Goal: Task Accomplishment & Management: Manage account settings

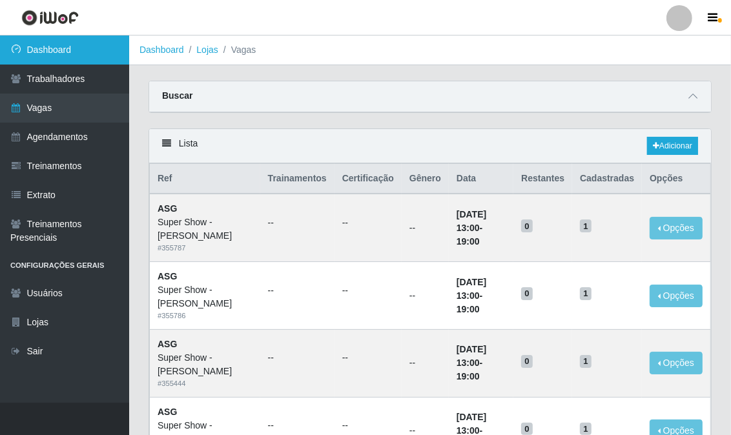
click at [69, 50] on link "Dashboard" at bounding box center [64, 50] width 129 height 29
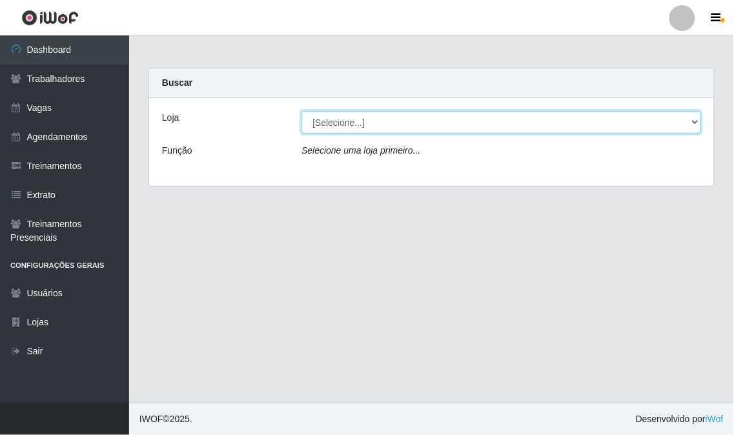
click at [431, 118] on select "[Selecione...] Super Show - [PERSON_NAME] SUPER SHOW - Coophab" at bounding box center [502, 122] width 400 height 23
select select "120"
click at [302, 111] on select "[Selecione...] Super Show - [PERSON_NAME] SUPER SHOW - Coophab" at bounding box center [502, 122] width 400 height 23
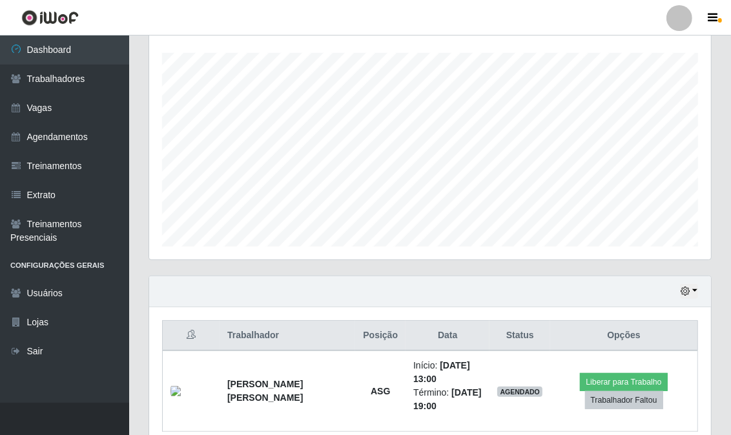
scroll to position [273, 0]
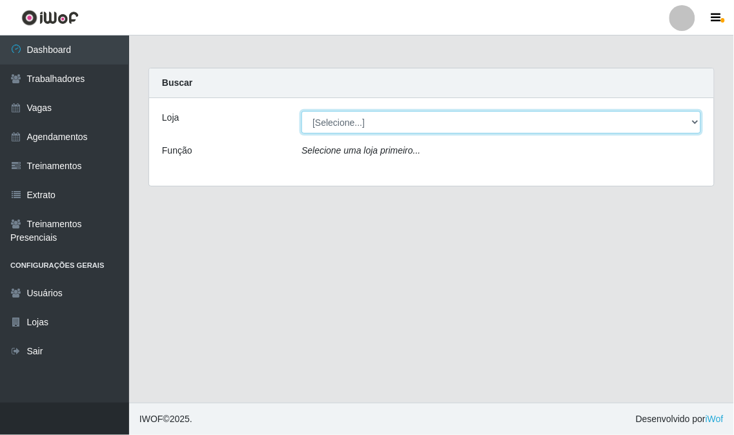
click at [334, 126] on select "[Selecione...] Super Show - [PERSON_NAME] SUPER SHOW - Coophab" at bounding box center [502, 122] width 400 height 23
select select "120"
click at [302, 111] on select "[Selecione...] Super Show - [PERSON_NAME] SUPER SHOW - Coophab" at bounding box center [502, 122] width 400 height 23
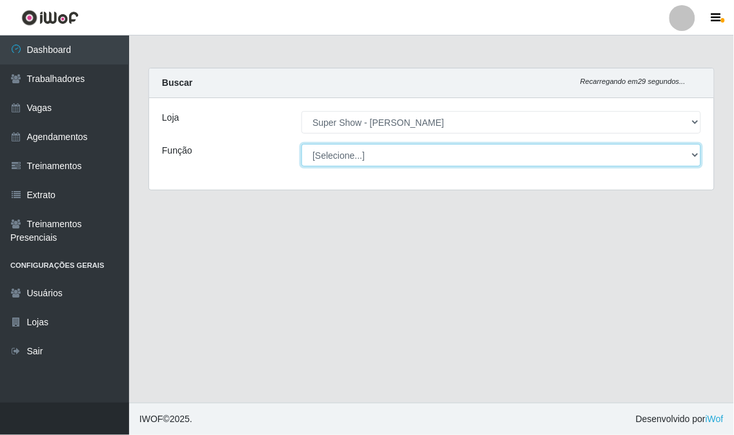
drag, startPoint x: 333, startPoint y: 132, endPoint x: 334, endPoint y: 156, distance: 23.3
click at [334, 156] on select "[Selecione...] ASG Auxiliar de Estacionamento Balconista Embalador Embalador + …" at bounding box center [502, 155] width 400 height 23
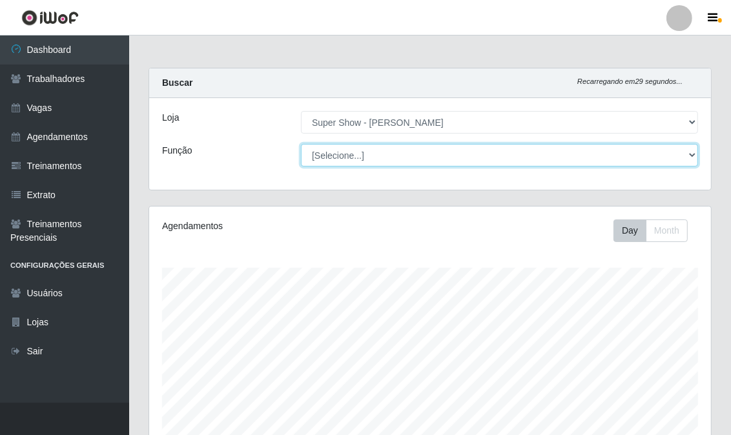
scroll to position [267, 562]
select select "16"
click at [301, 144] on select "[Selecione...] ASG Auxiliar de Estacionamento Balconista Embalador Embalador + …" at bounding box center [499, 155] width 397 height 23
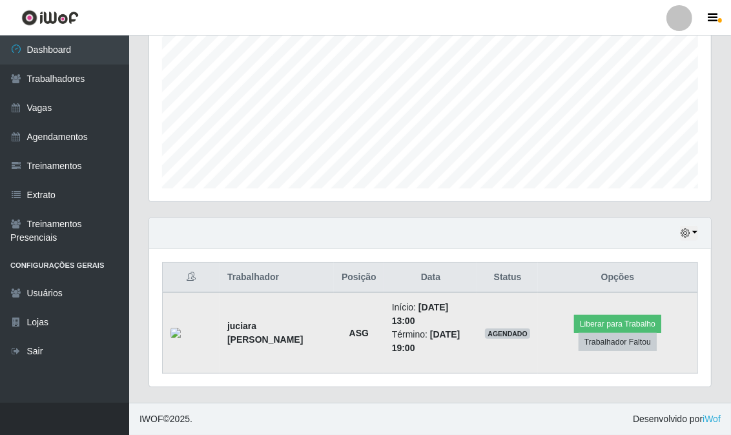
click at [251, 325] on strong "juciara [PERSON_NAME]" at bounding box center [265, 333] width 76 height 24
click at [231, 325] on strong "juciara [PERSON_NAME]" at bounding box center [265, 333] width 76 height 24
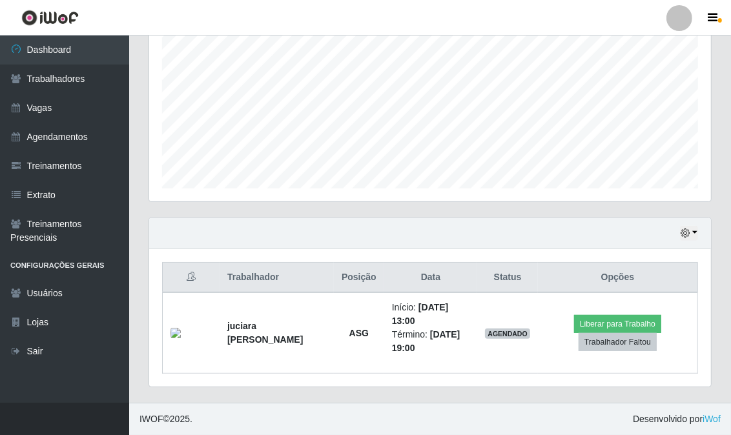
scroll to position [0, 0]
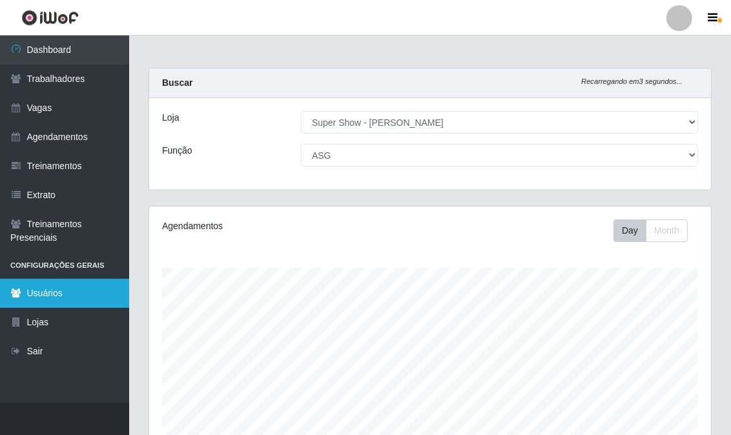
click at [73, 285] on link "Usuários" at bounding box center [64, 293] width 129 height 29
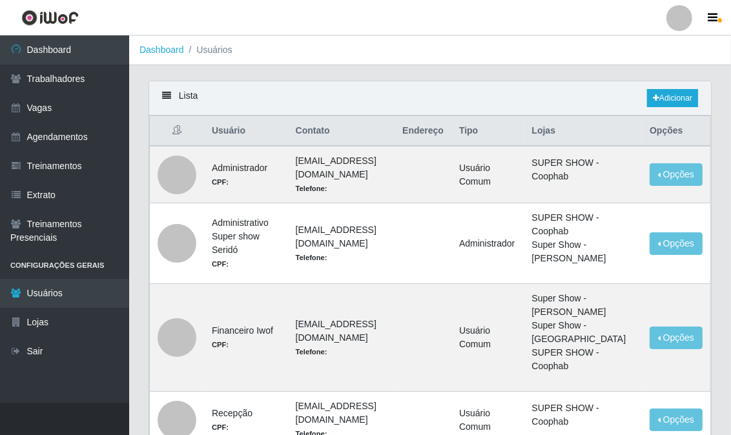
click at [156, 94] on div "Lista Adicionar" at bounding box center [430, 98] width 562 height 34
click at [159, 94] on div "Lista Adicionar" at bounding box center [430, 98] width 562 height 34
click at [166, 93] on icon at bounding box center [166, 95] width 9 height 9
click at [237, 50] on ol "Dashboard Usuários" at bounding box center [430, 51] width 602 height 30
click at [710, 21] on icon "button" at bounding box center [713, 18] width 10 height 12
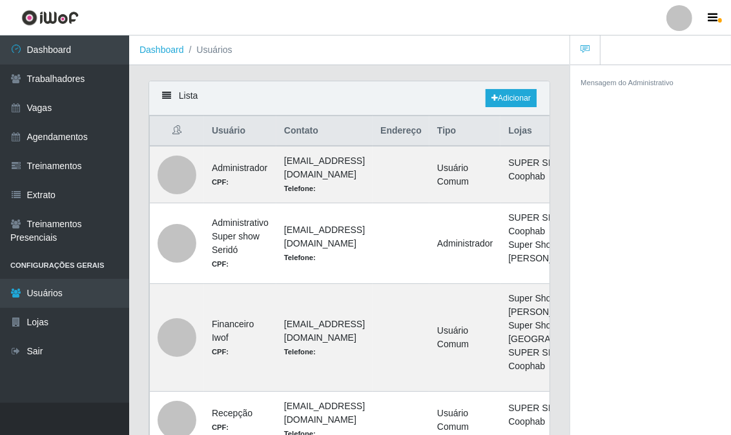
click at [641, 52] on ul at bounding box center [650, 51] width 161 height 30
click at [718, 19] on span "button" at bounding box center [720, 20] width 4 height 5
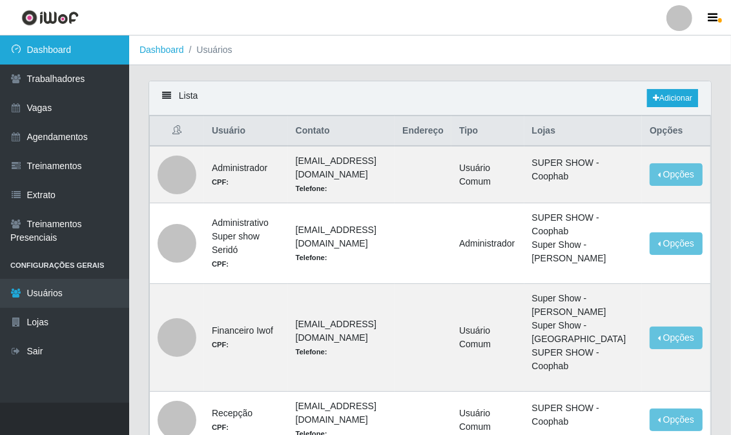
click at [49, 54] on link "Dashboard" at bounding box center [64, 50] width 129 height 29
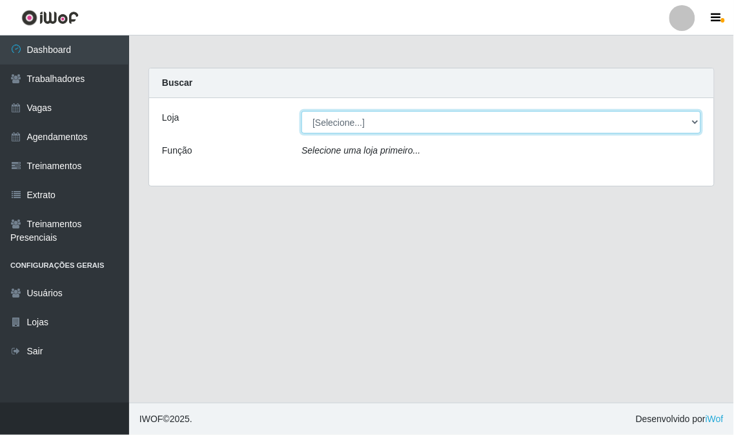
click at [351, 124] on select "[Selecione...] Super Show - [PERSON_NAME] SUPER SHOW - Coophab" at bounding box center [502, 122] width 400 height 23
select select "120"
click at [302, 111] on select "[Selecione...] Super Show - [PERSON_NAME] SUPER SHOW - Coophab" at bounding box center [502, 122] width 400 height 23
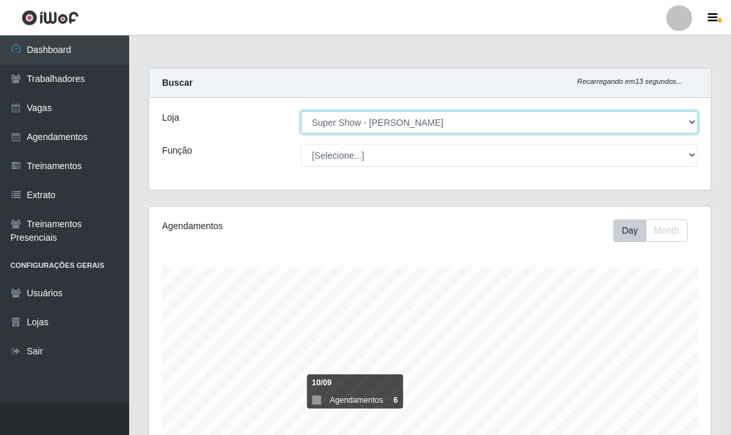
scroll to position [273, 0]
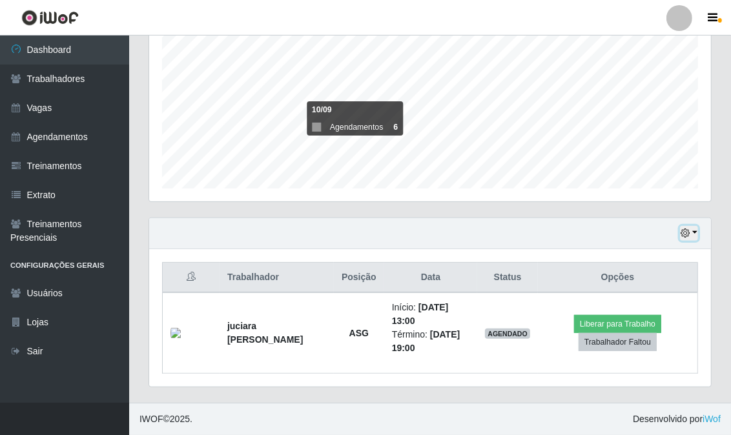
click at [687, 234] on icon "button" at bounding box center [685, 233] width 9 height 9
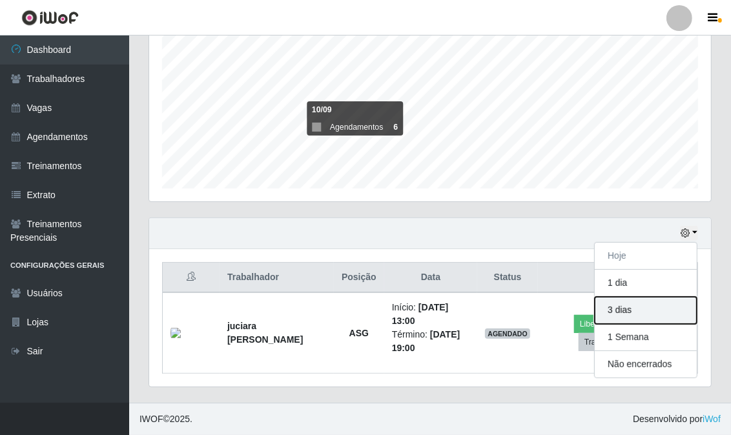
click at [625, 307] on button "3 dias" at bounding box center [646, 310] width 102 height 27
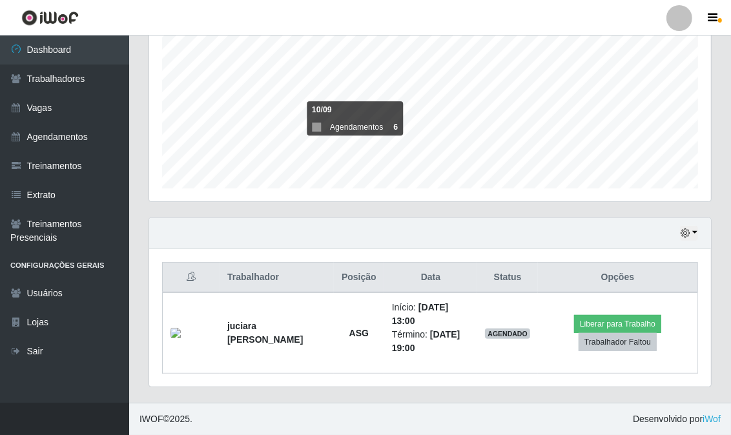
scroll to position [0, 0]
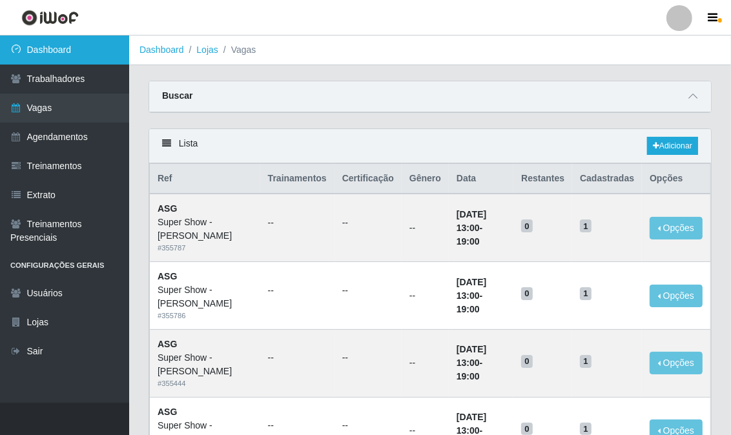
click at [90, 50] on link "Dashboard" at bounding box center [64, 50] width 129 height 29
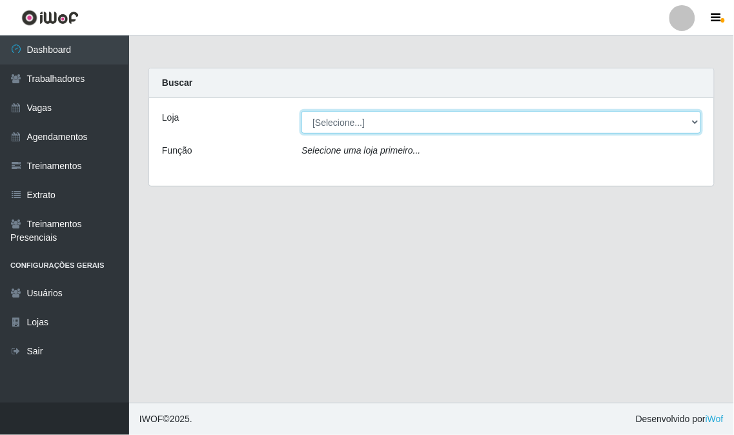
click at [402, 116] on select "[Selecione...] Super Show - [PERSON_NAME] SUPER SHOW - Coophab" at bounding box center [502, 122] width 400 height 23
select select "120"
click at [302, 111] on select "[Selecione...] Super Show - [PERSON_NAME] SUPER SHOW - Coophab" at bounding box center [502, 122] width 400 height 23
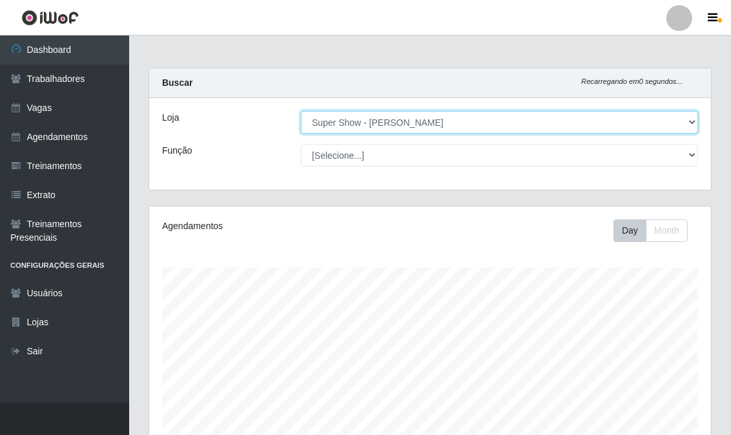
click at [414, 125] on select "[Selecione...] Super Show - [PERSON_NAME] SUPER SHOW - Coophab" at bounding box center [499, 122] width 397 height 23
click at [414, 121] on select "[Selecione...] Super Show - [PERSON_NAME] SUPER SHOW - Coophab" at bounding box center [499, 122] width 397 height 23
